Goal: Check status: Check status

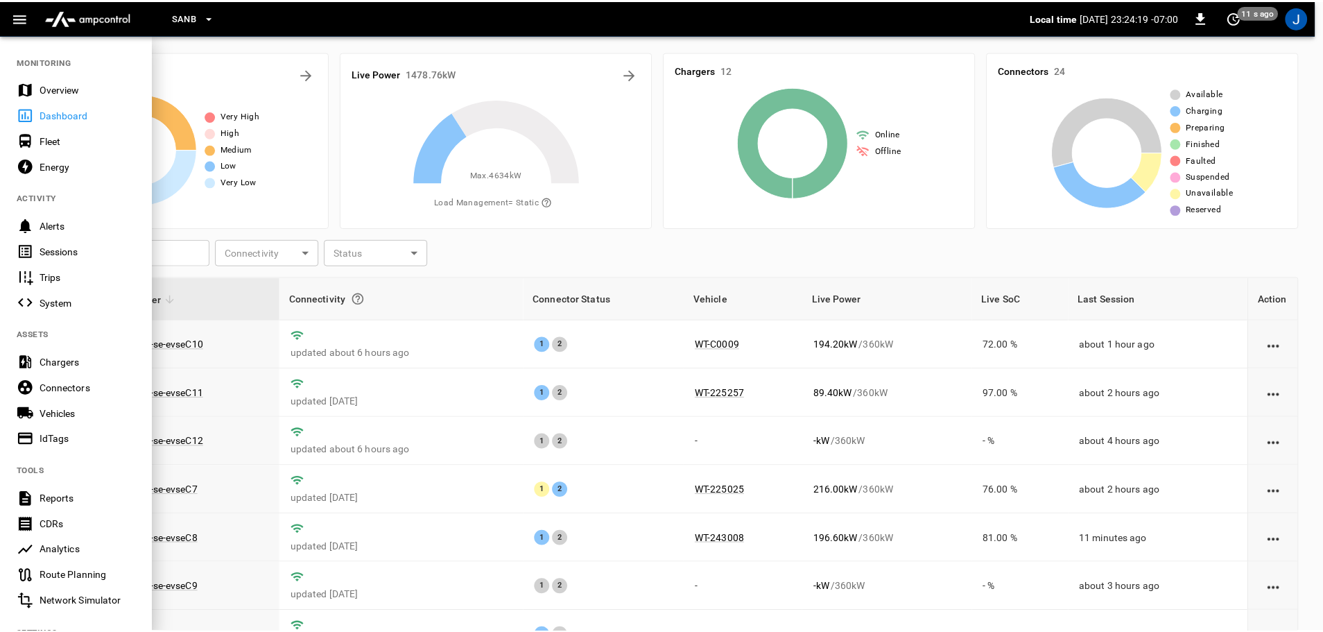
scroll to position [141, 0]
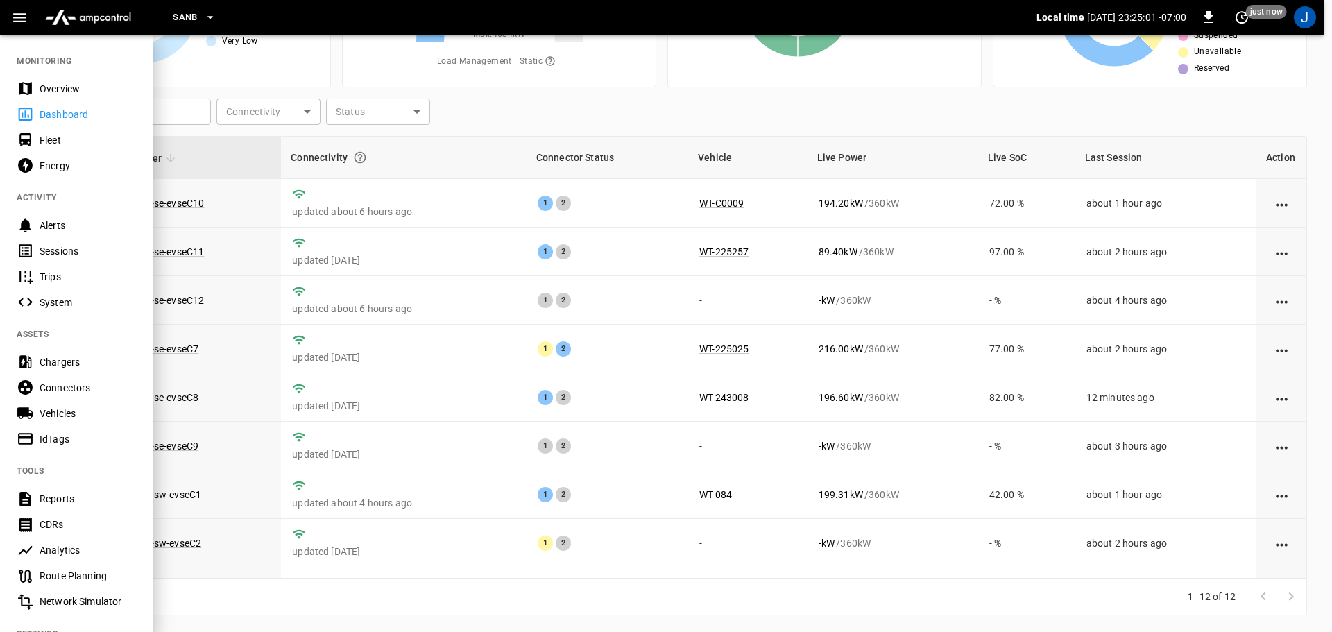
click at [648, 250] on div at bounding box center [666, 316] width 1332 height 632
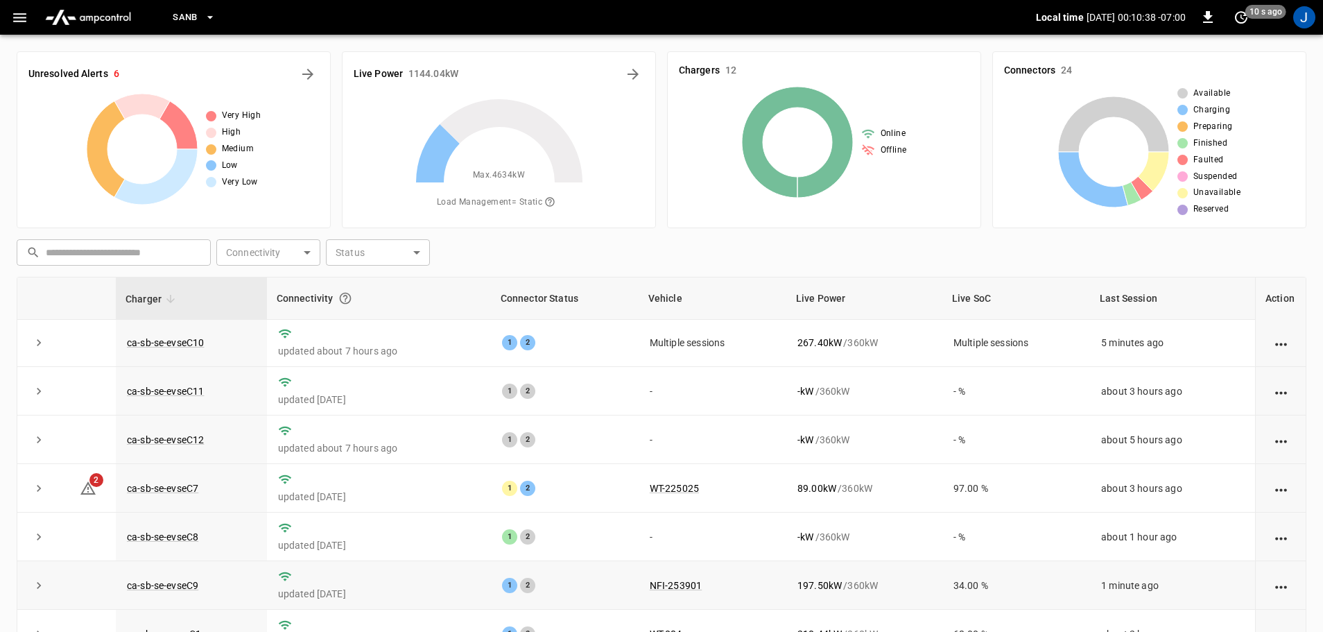
scroll to position [0, 0]
click at [160, 390] on link "ca-sb-se-evseC11" at bounding box center [165, 392] width 83 height 17
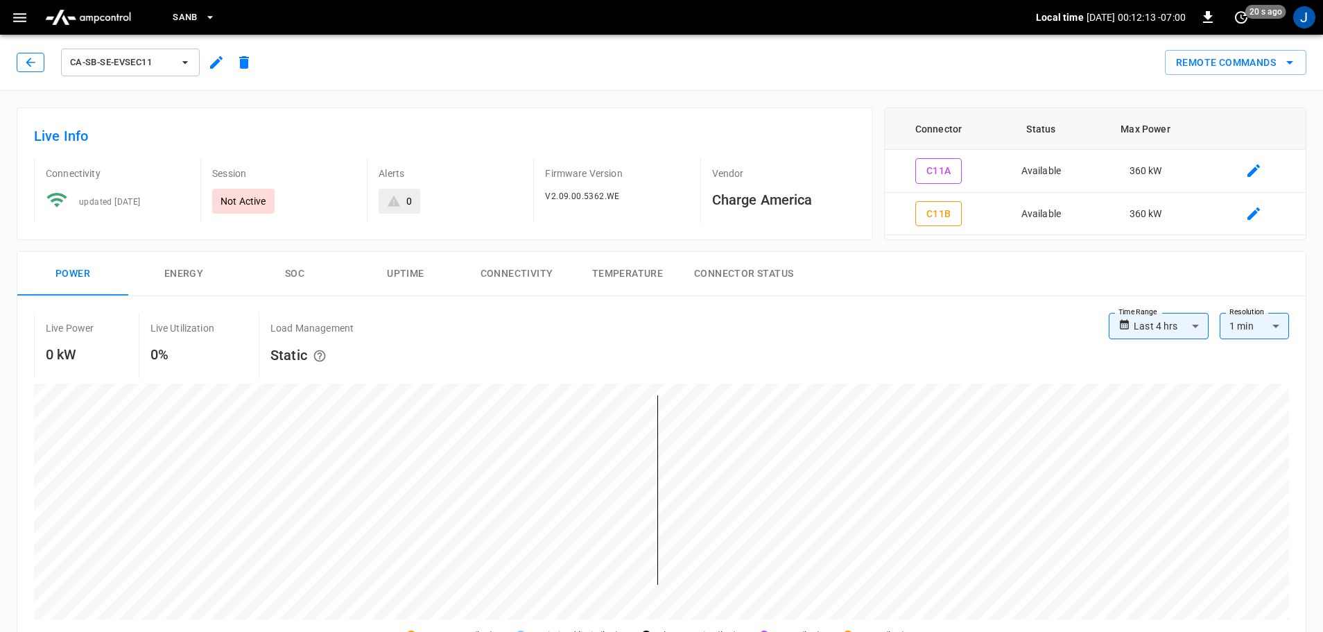
click at [31, 62] on icon "button" at bounding box center [30, 62] width 9 height 9
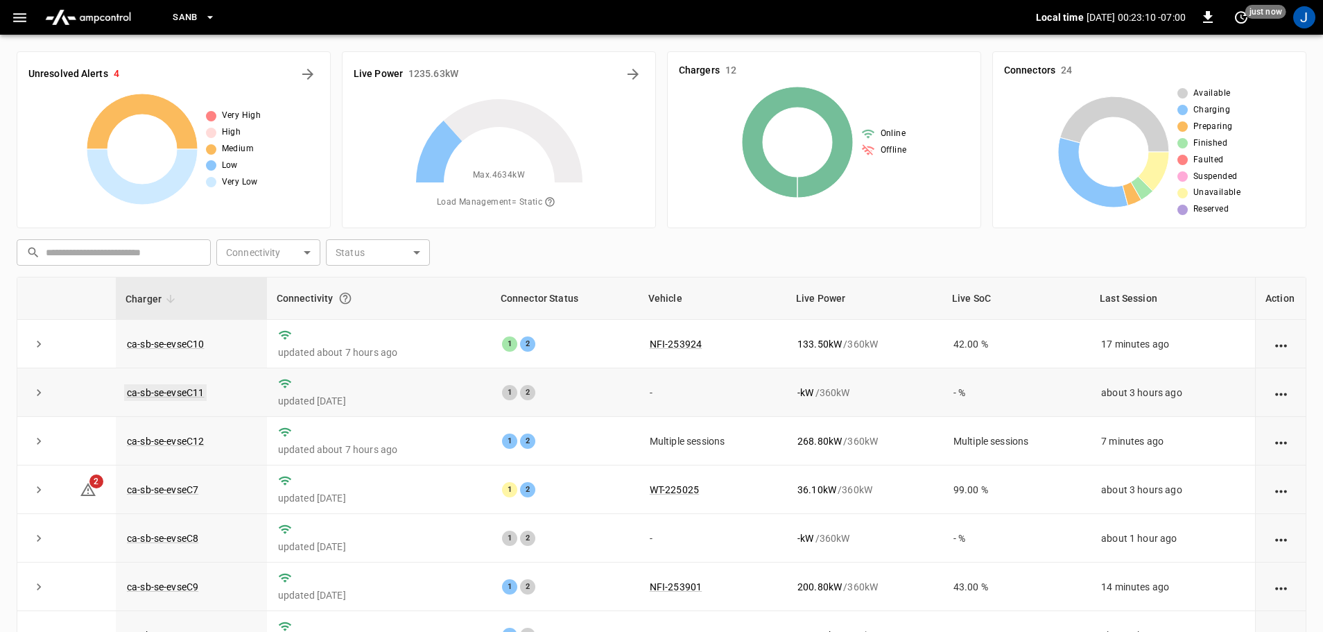
click at [157, 390] on link "ca-sb-se-evseC11" at bounding box center [165, 392] width 83 height 17
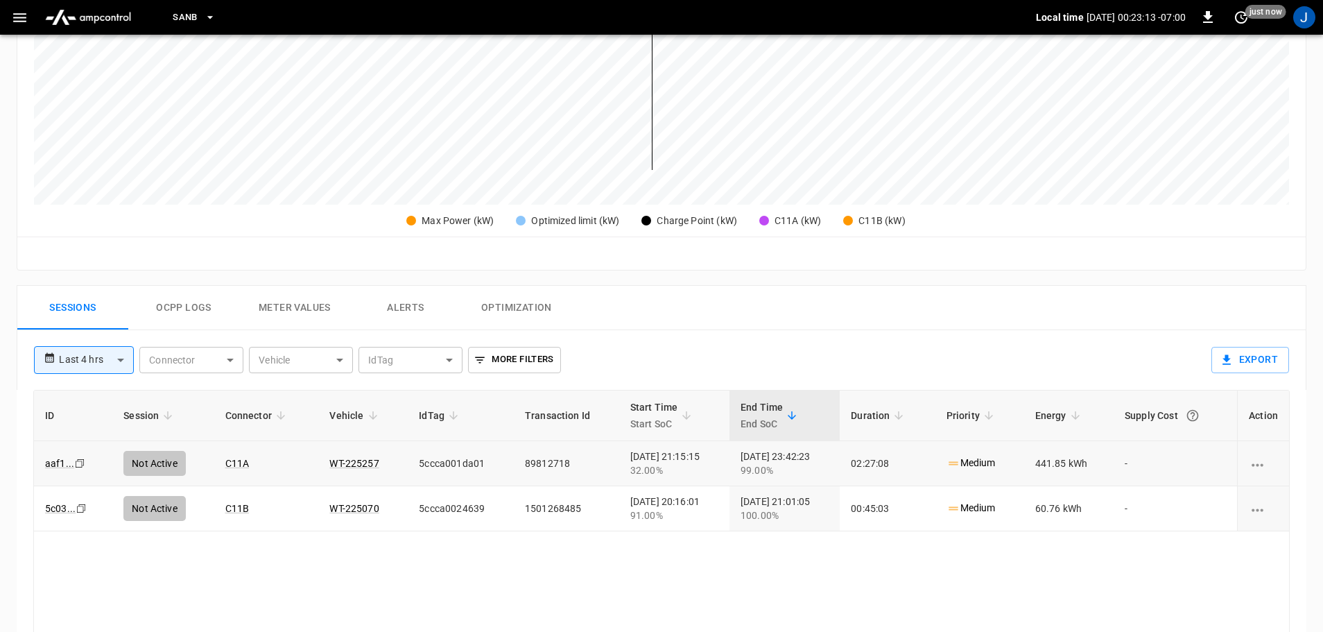
scroll to position [416, 0]
